Goal: Task Accomplishment & Management: Manage account settings

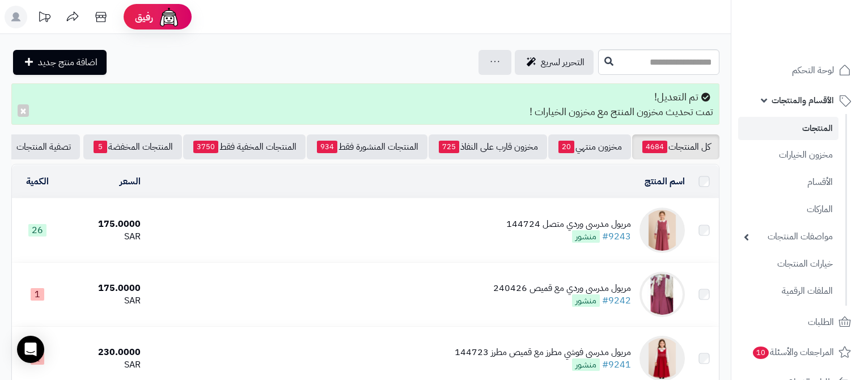
scroll to position [45, 0]
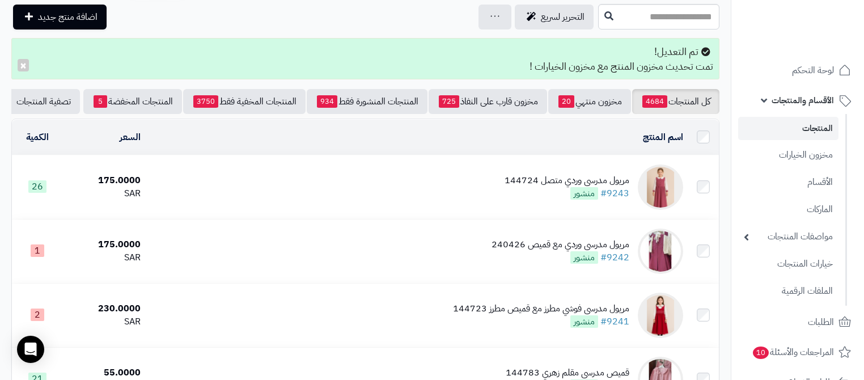
click at [796, 95] on span "الأقسام والمنتجات" at bounding box center [803, 100] width 62 height 16
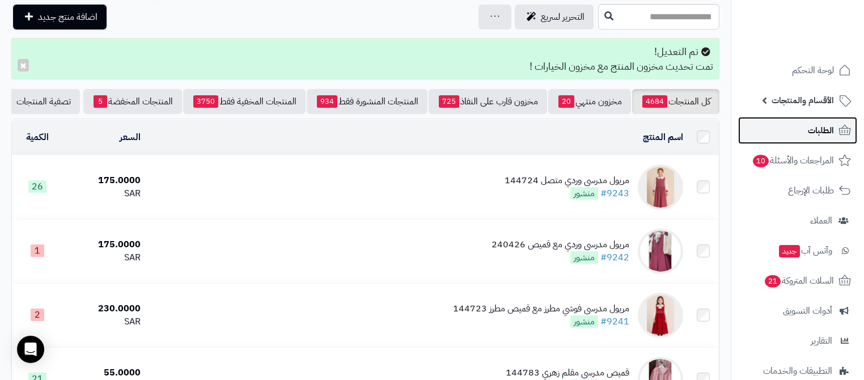
click at [807, 132] on link "الطلبات" at bounding box center [797, 130] width 119 height 27
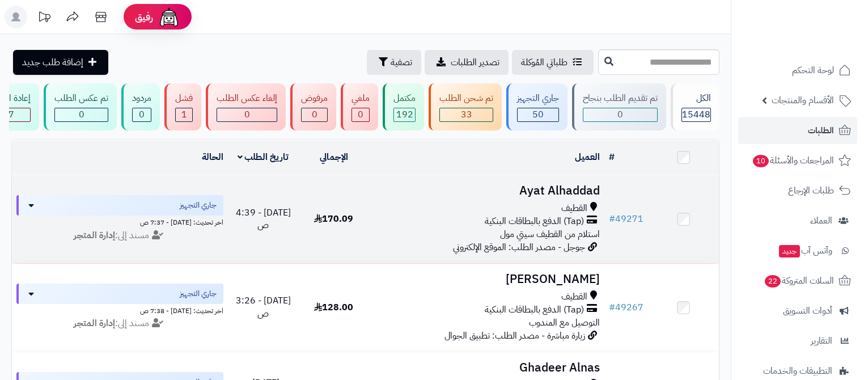
click at [558, 215] on div "القطيف" at bounding box center [487, 208] width 226 height 13
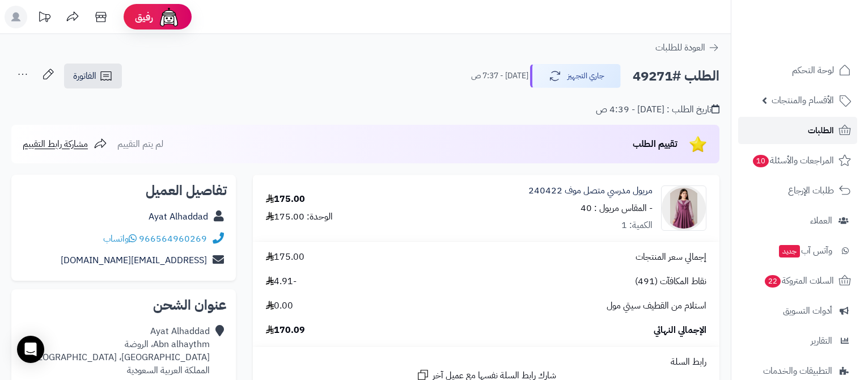
click at [804, 136] on link "الطلبات" at bounding box center [797, 130] width 119 height 27
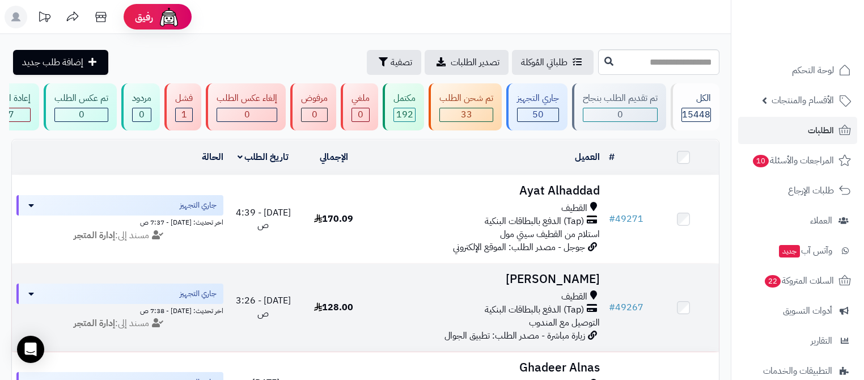
click at [552, 276] on h3 "[PERSON_NAME]" at bounding box center [487, 279] width 226 height 13
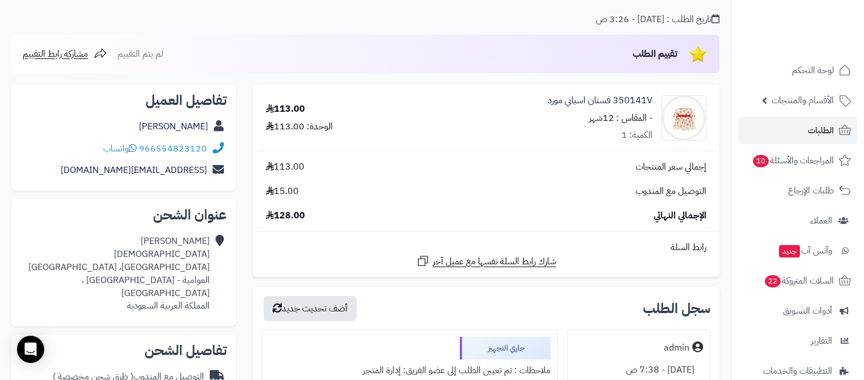
scroll to position [91, 0]
click at [799, 130] on link "الطلبات" at bounding box center [797, 130] width 119 height 27
